Goal: Download file/media

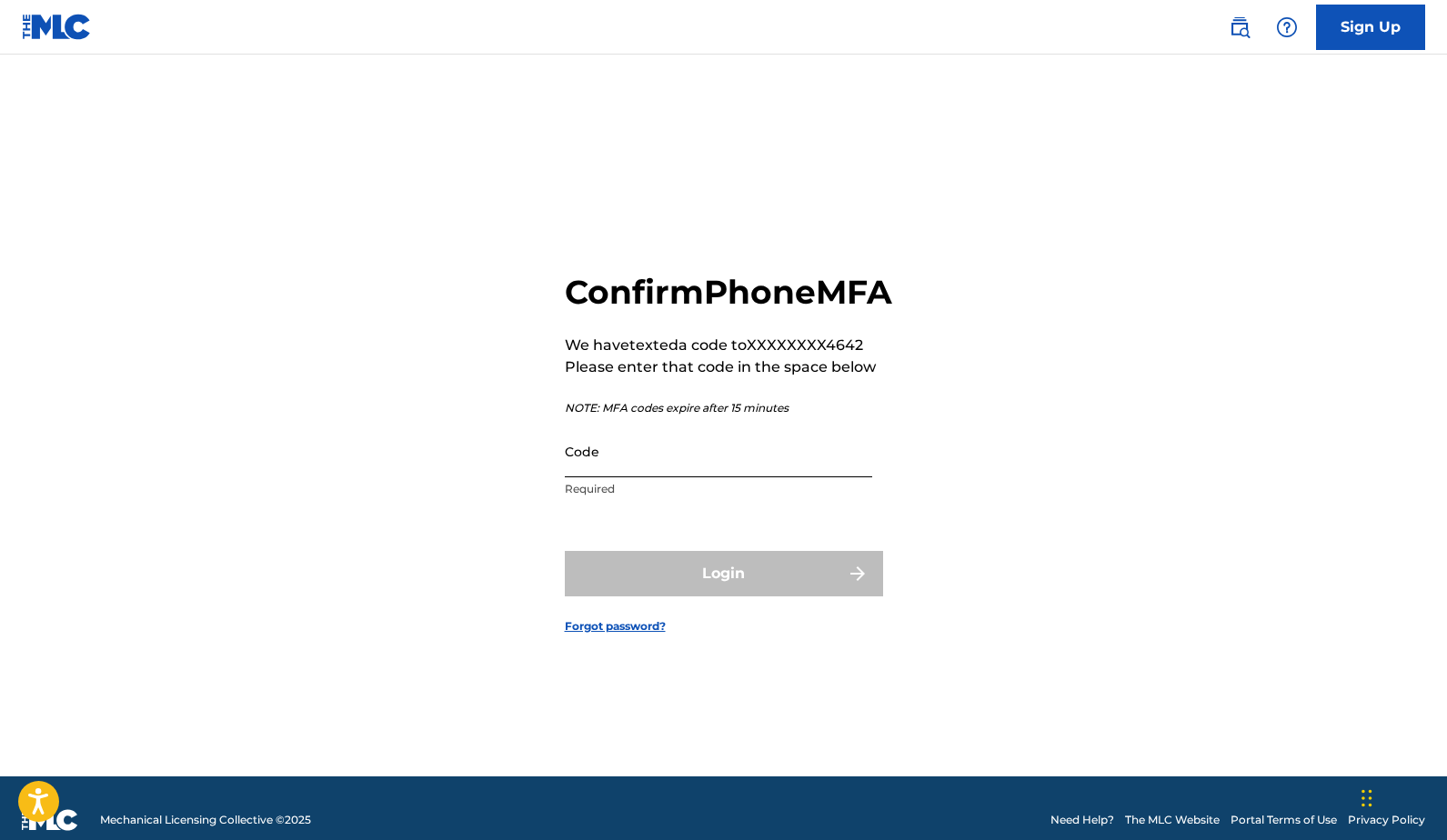
click at [620, 478] on input "Code" at bounding box center [718, 452] width 308 height 52
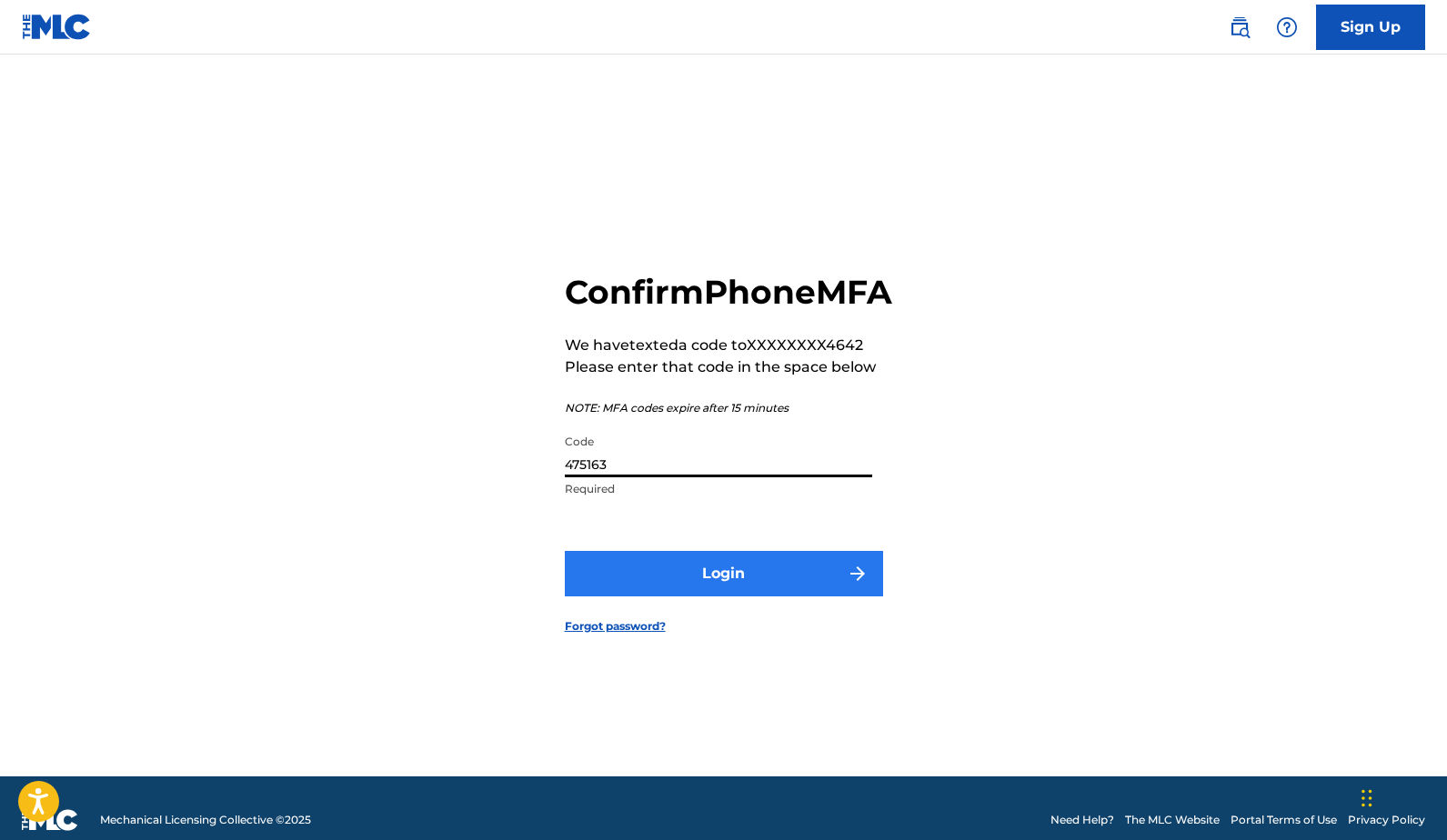
type input "475163"
click at [690, 585] on button "Login" at bounding box center [724, 574] width 318 height 46
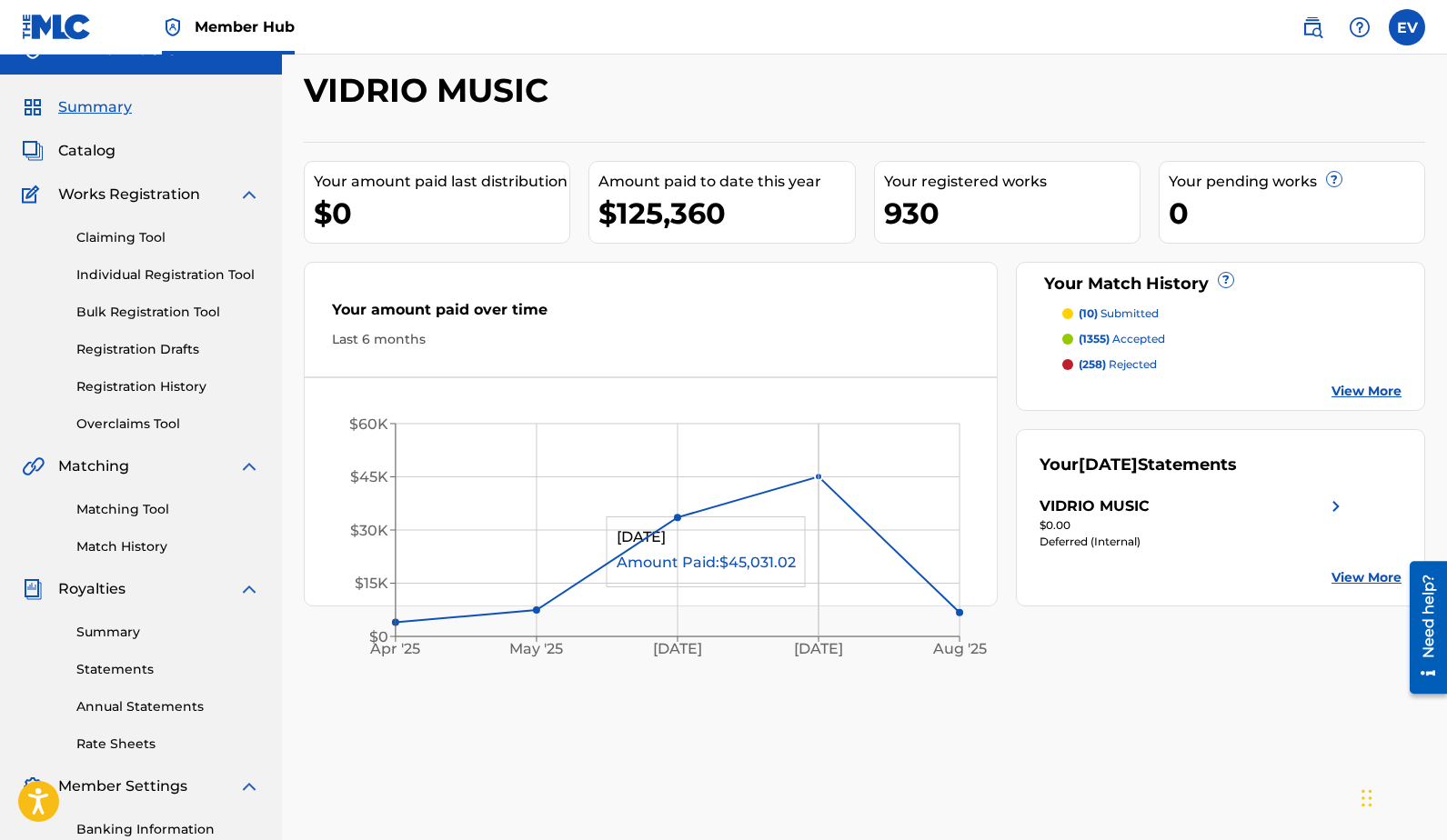
scroll to position [26, 0]
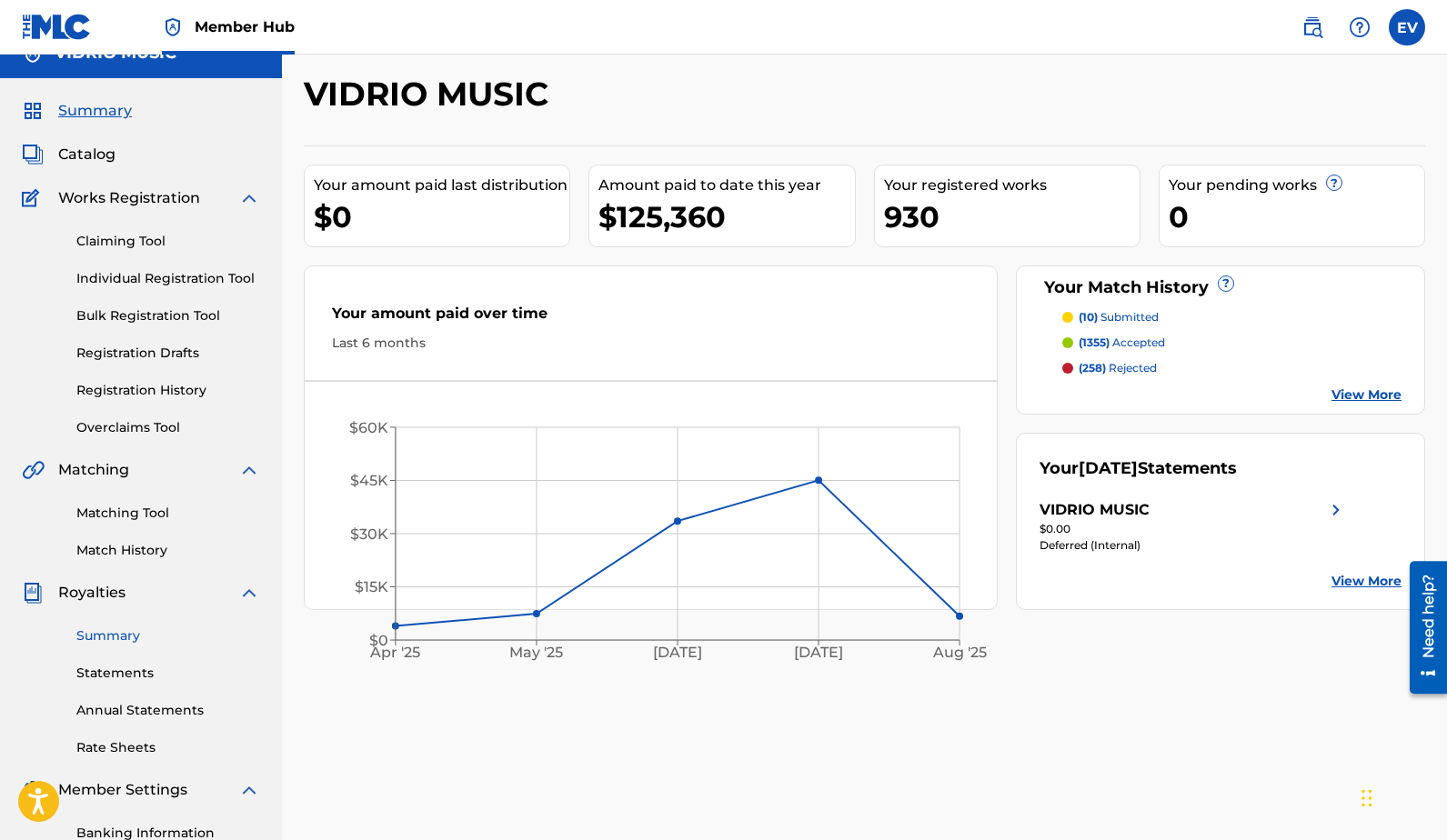
click at [121, 637] on link "Summary" at bounding box center [168, 635] width 184 height 19
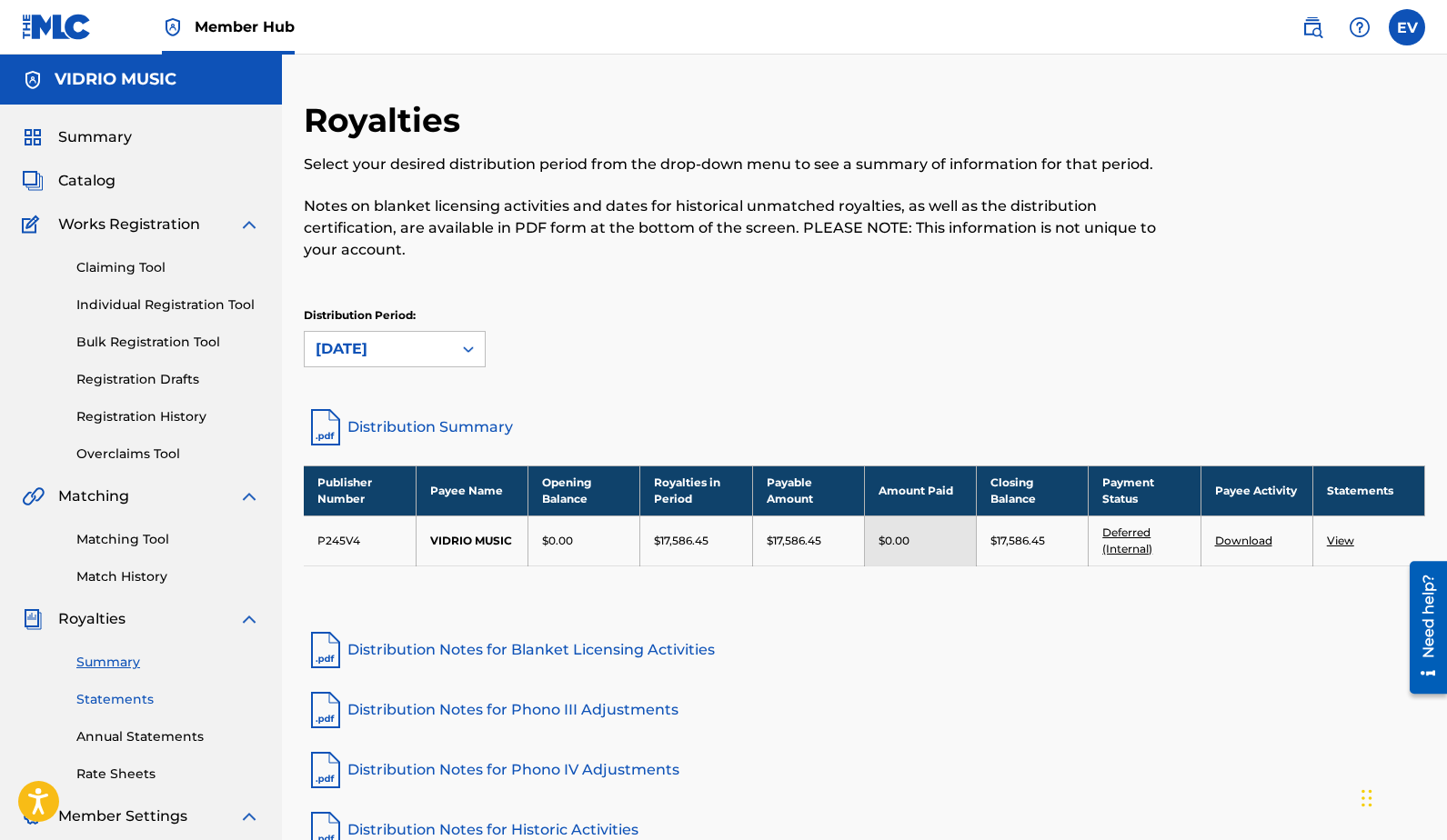
click at [110, 700] on link "Statements" at bounding box center [168, 699] width 184 height 19
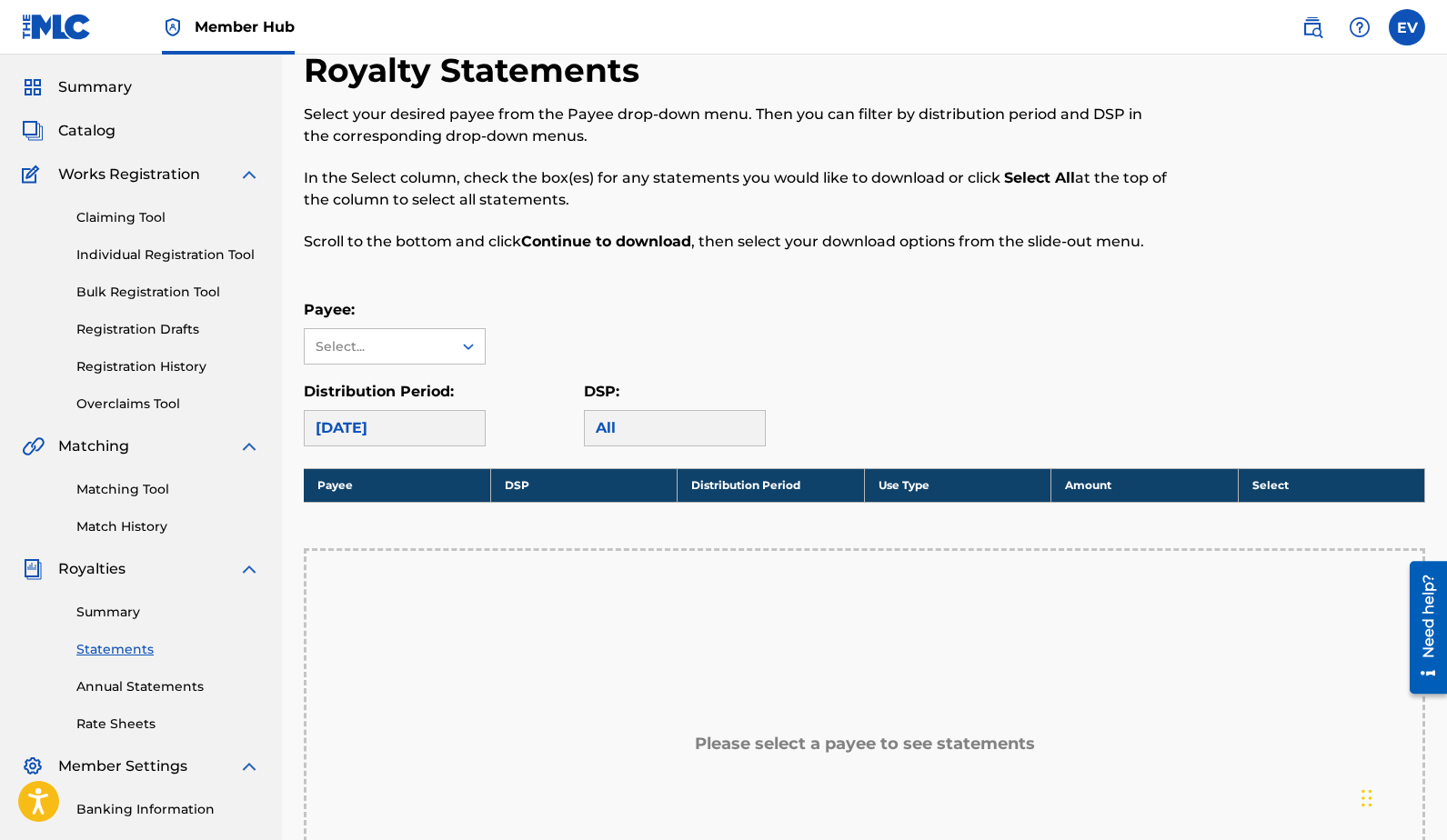
scroll to position [221, 0]
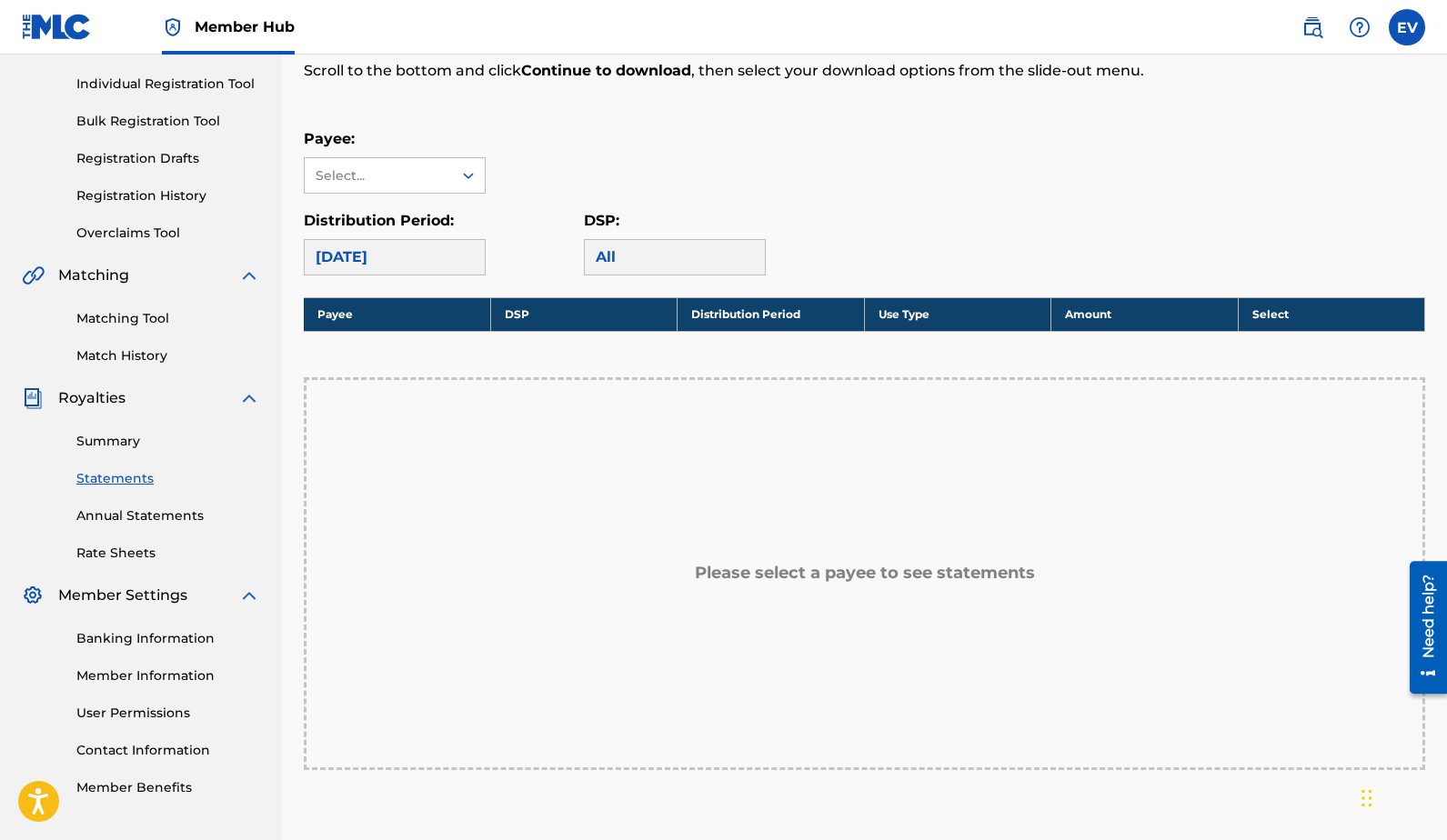
click at [411, 261] on div "[DATE]" at bounding box center [394, 257] width 182 height 37
click at [414, 174] on div "Select..." at bounding box center [377, 175] width 123 height 19
click at [403, 229] on div "VIDRIO MUSIC" at bounding box center [394, 217] width 180 height 46
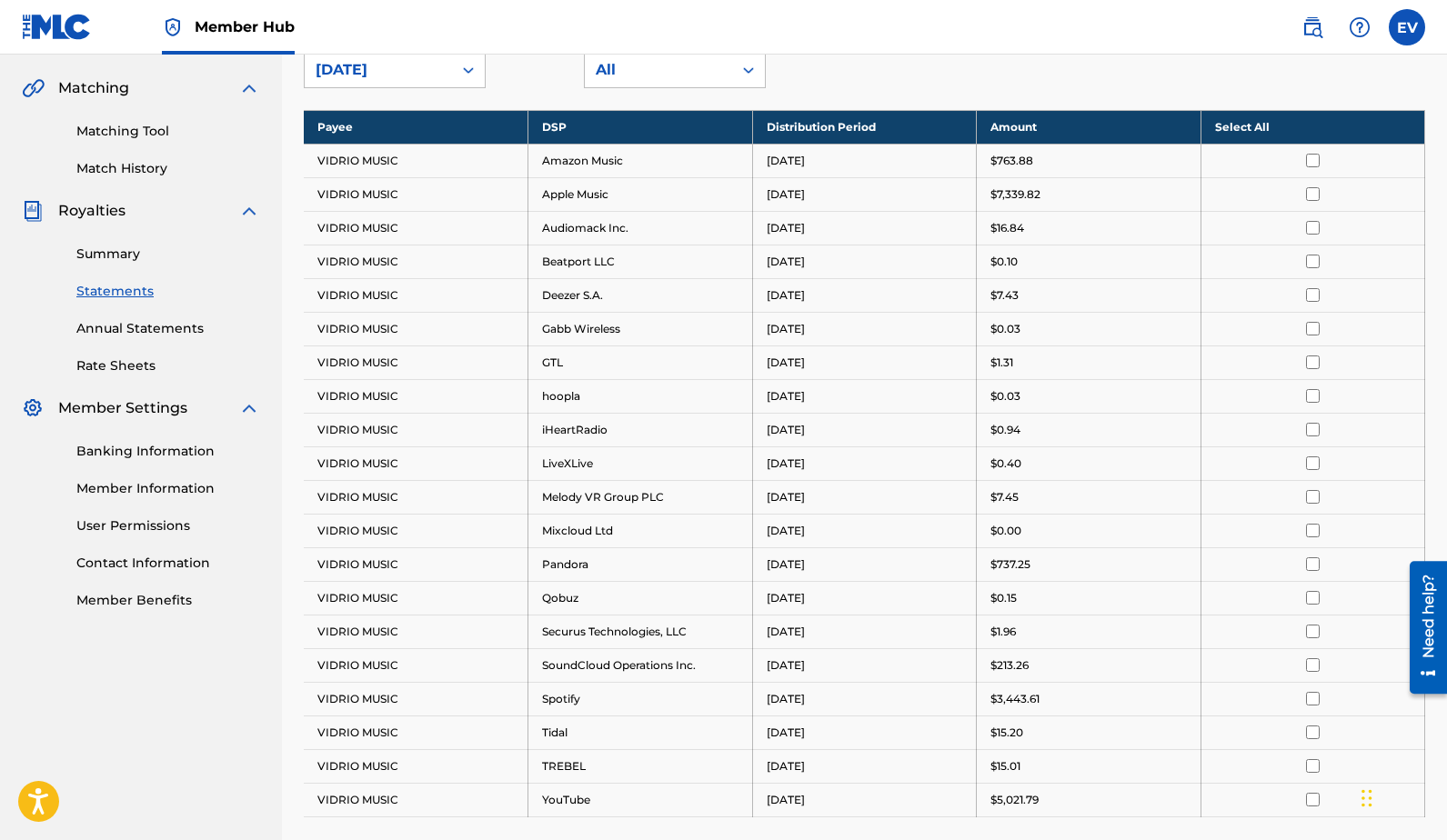
scroll to position [287, 0]
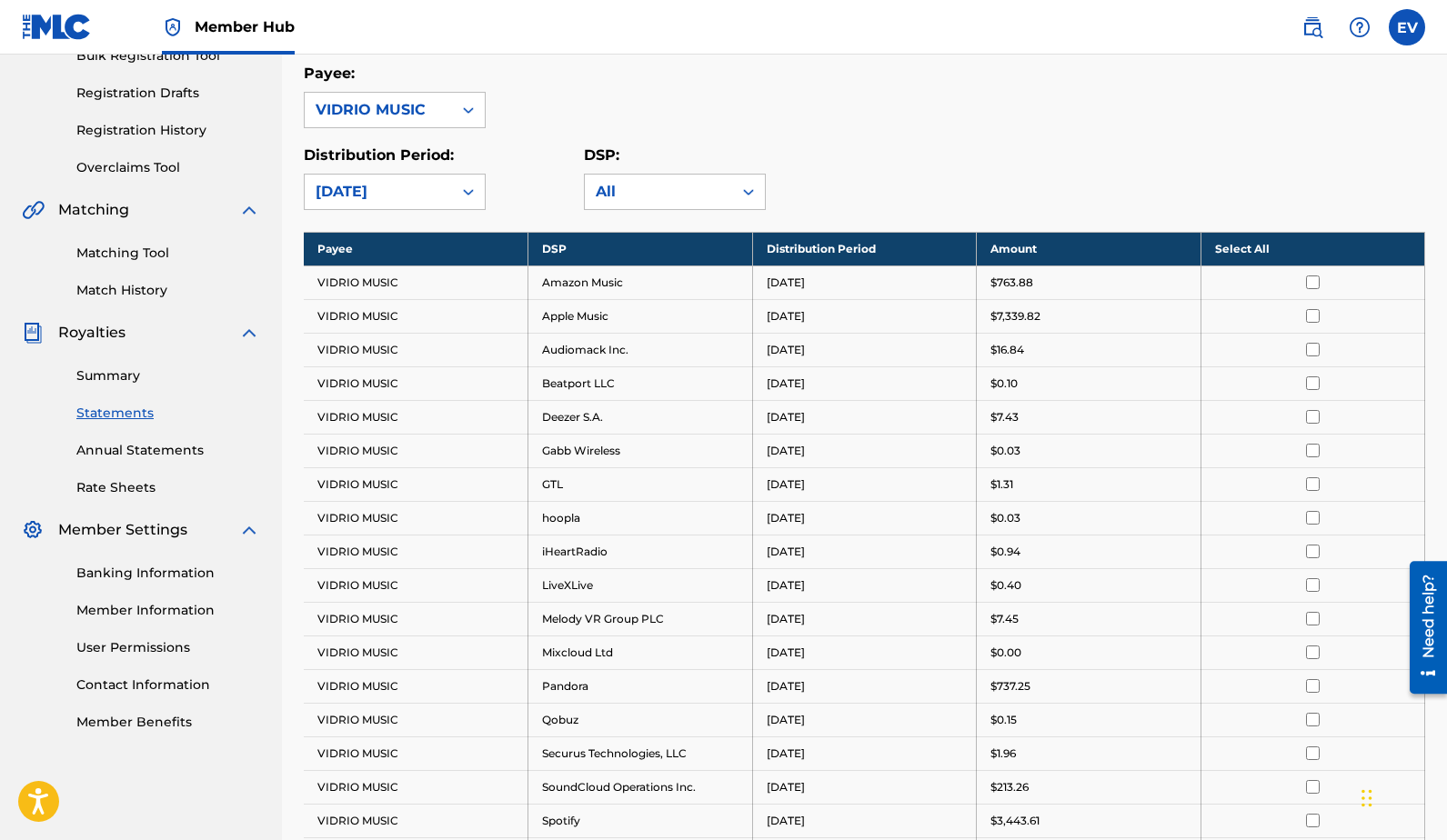
click at [1247, 250] on th "Select All" at bounding box center [1313, 249] width 225 height 34
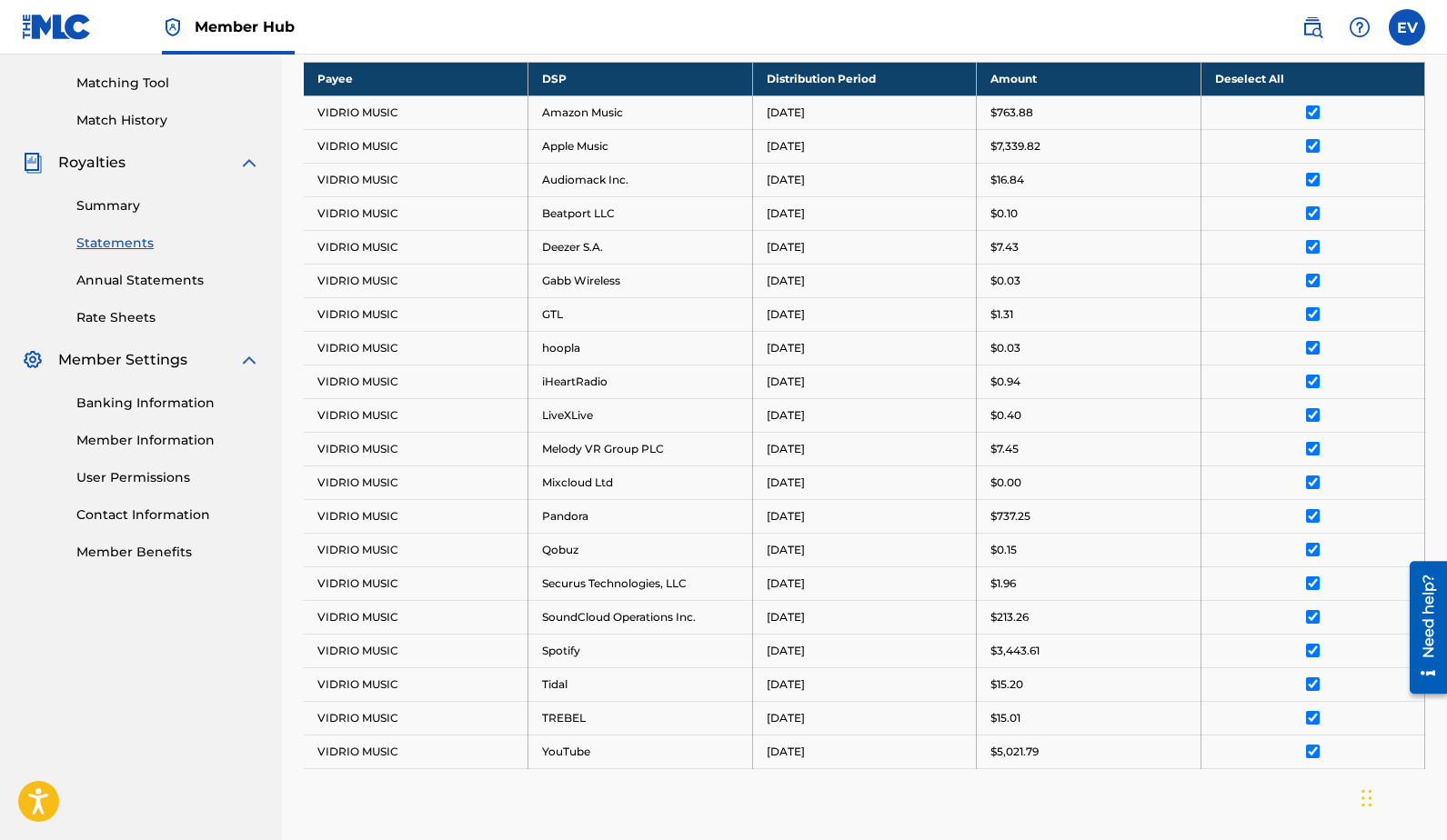
scroll to position [709, 0]
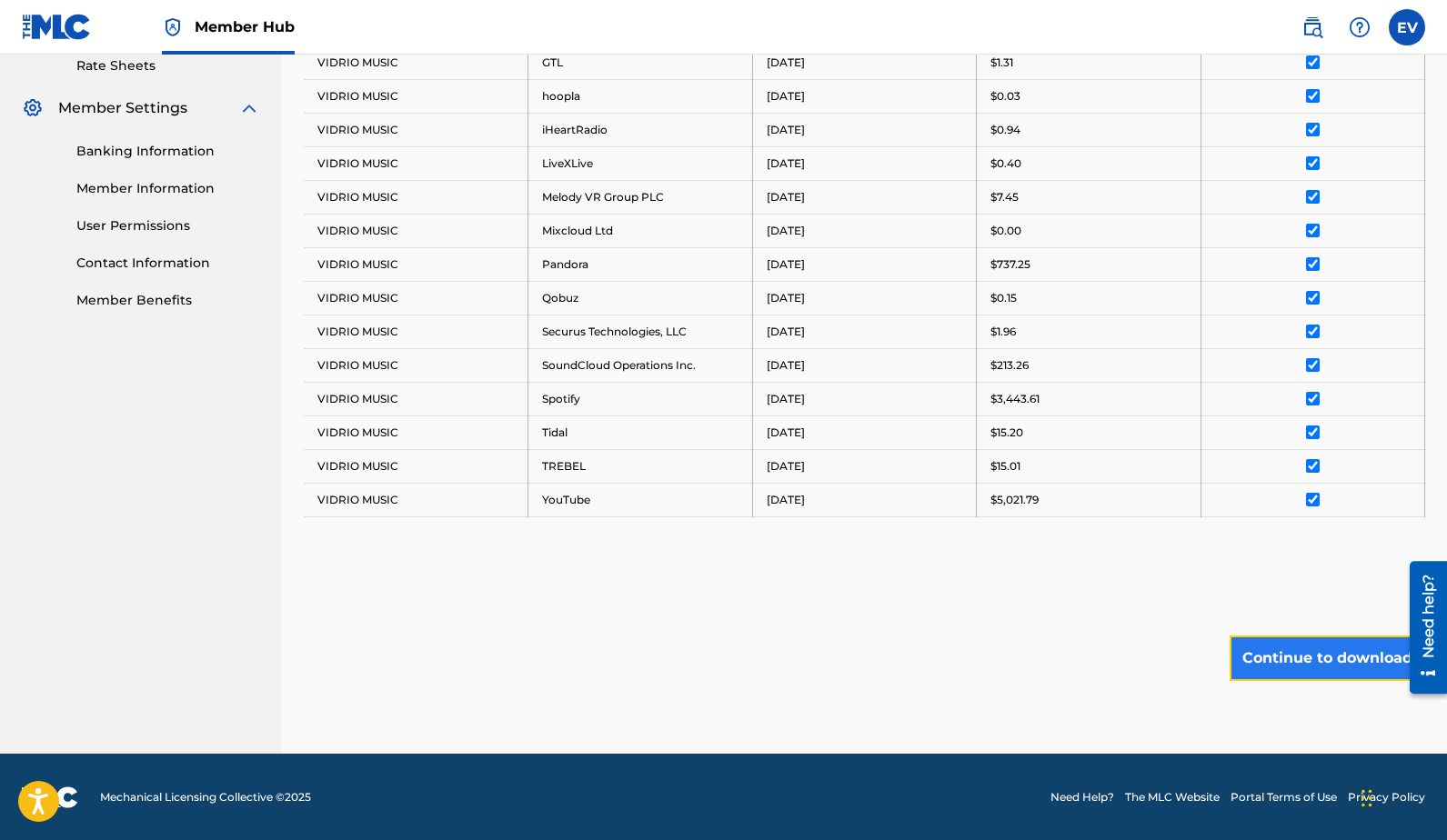
click at [1291, 666] on button "Continue to download" at bounding box center [1327, 659] width 195 height 46
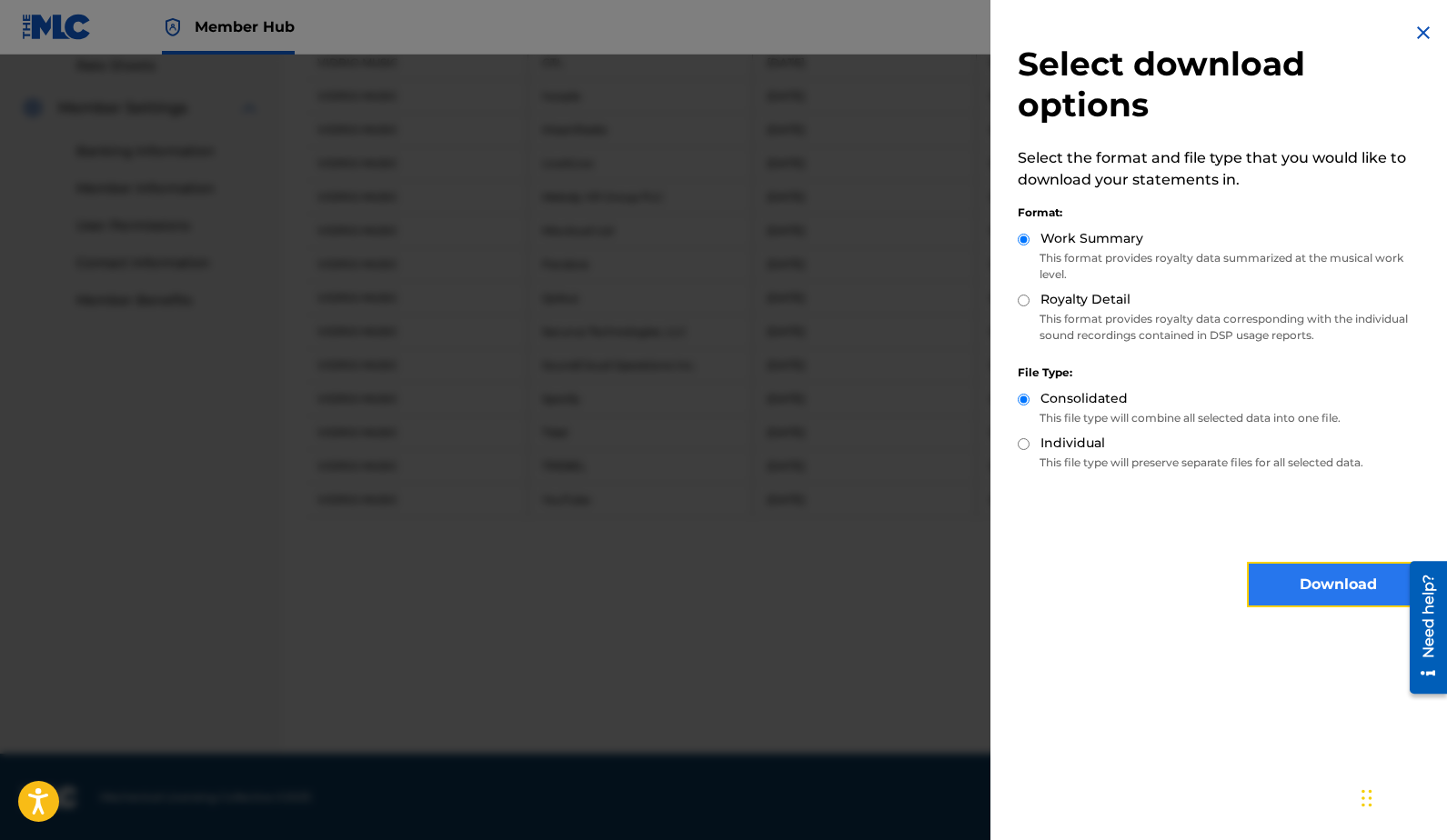
click at [1293, 573] on button "Download" at bounding box center [1338, 585] width 182 height 46
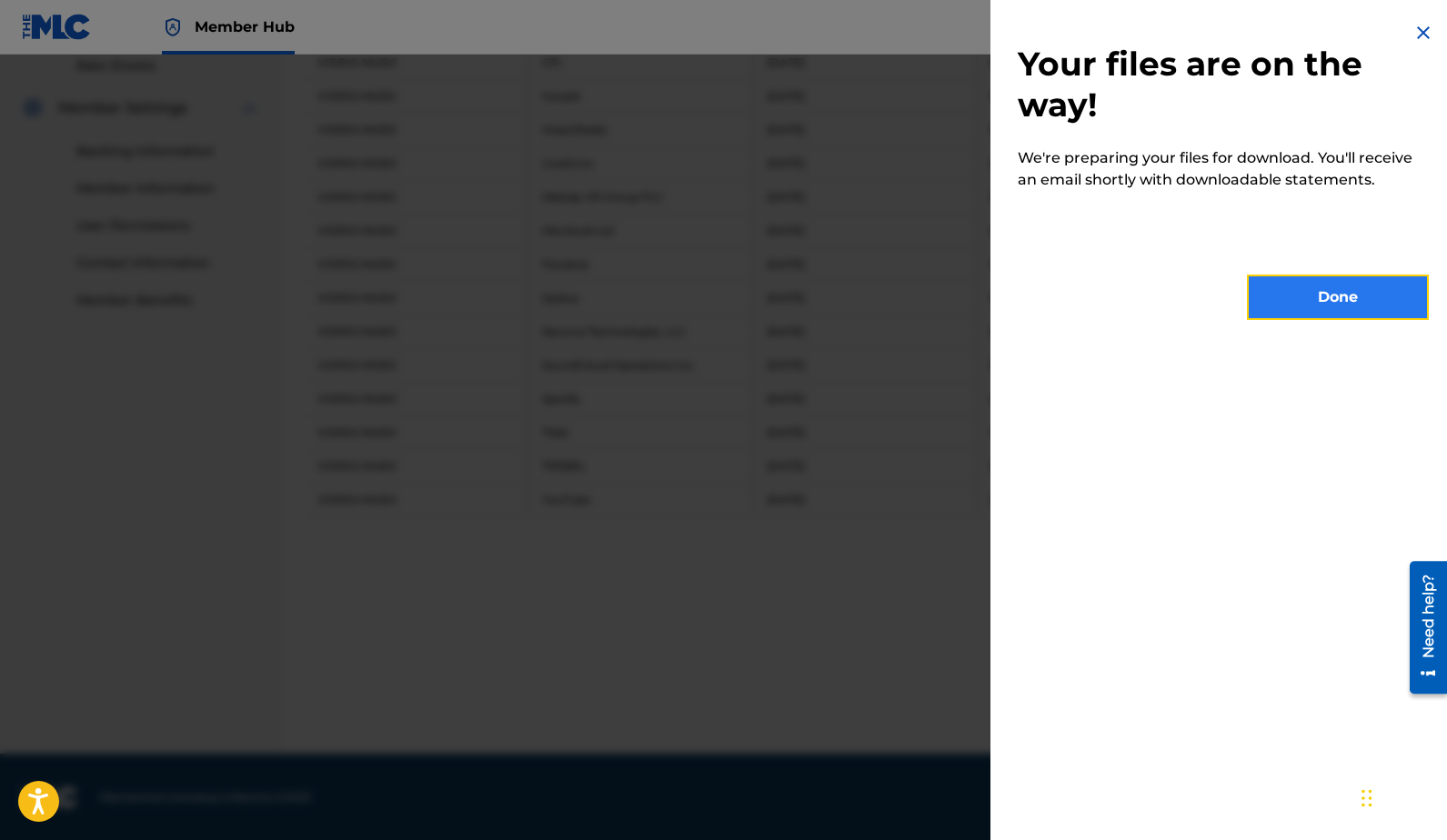
click at [1286, 298] on button "Done" at bounding box center [1338, 298] width 182 height 46
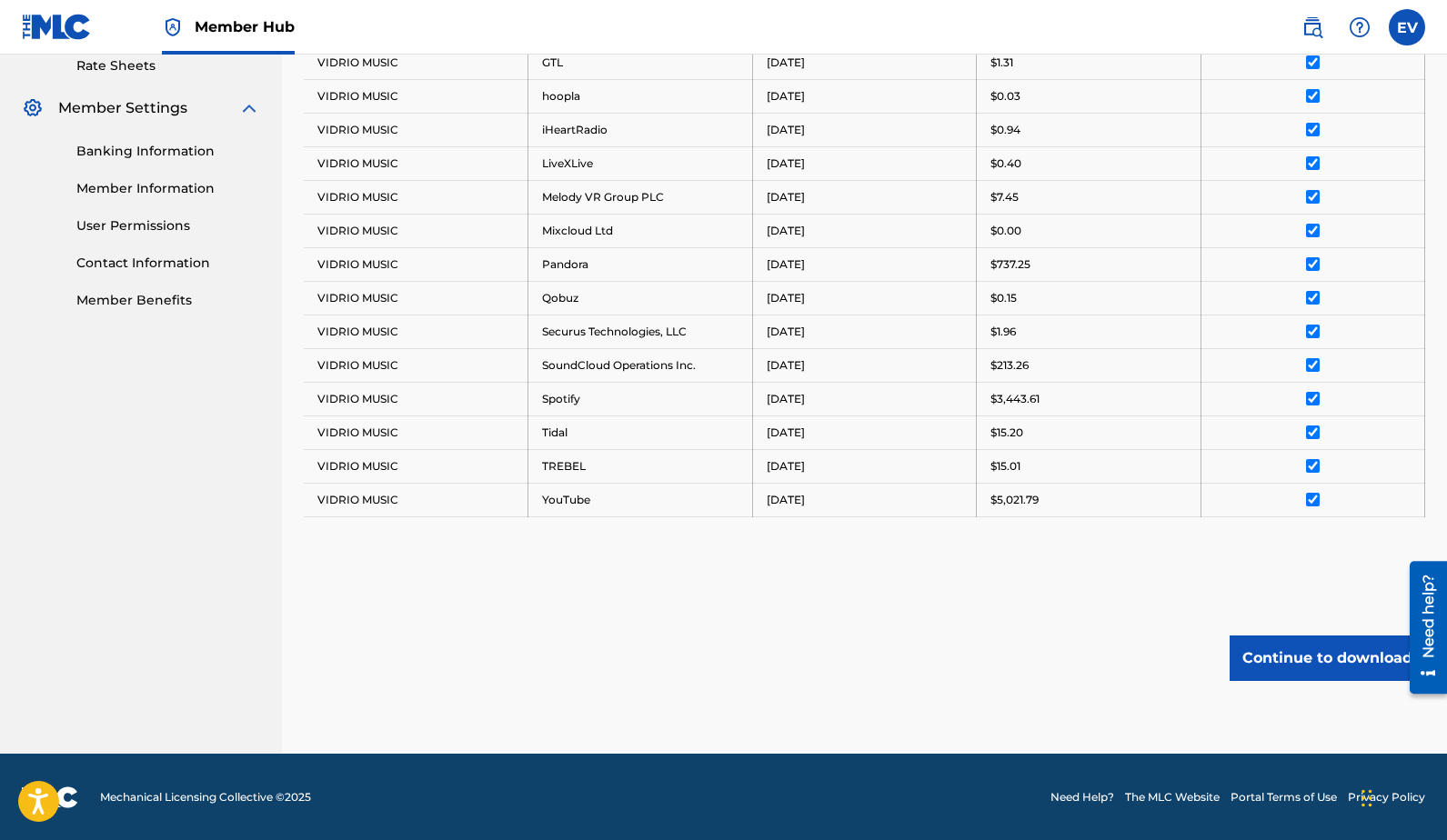
scroll to position [701, 0]
